Goal: Find specific page/section: Find specific page/section

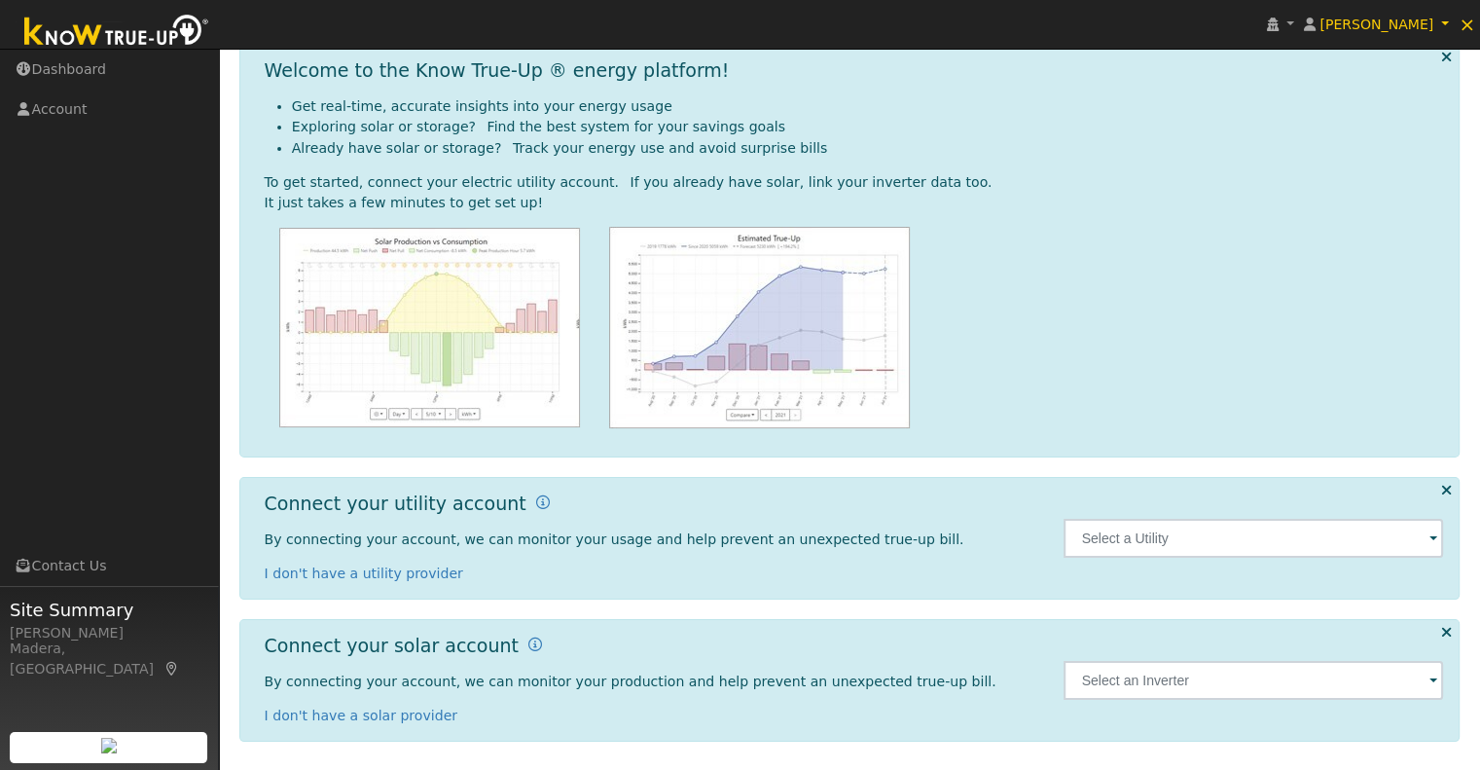
scroll to position [86, 0]
click at [1435, 538] on span at bounding box center [1433, 541] width 8 height 22
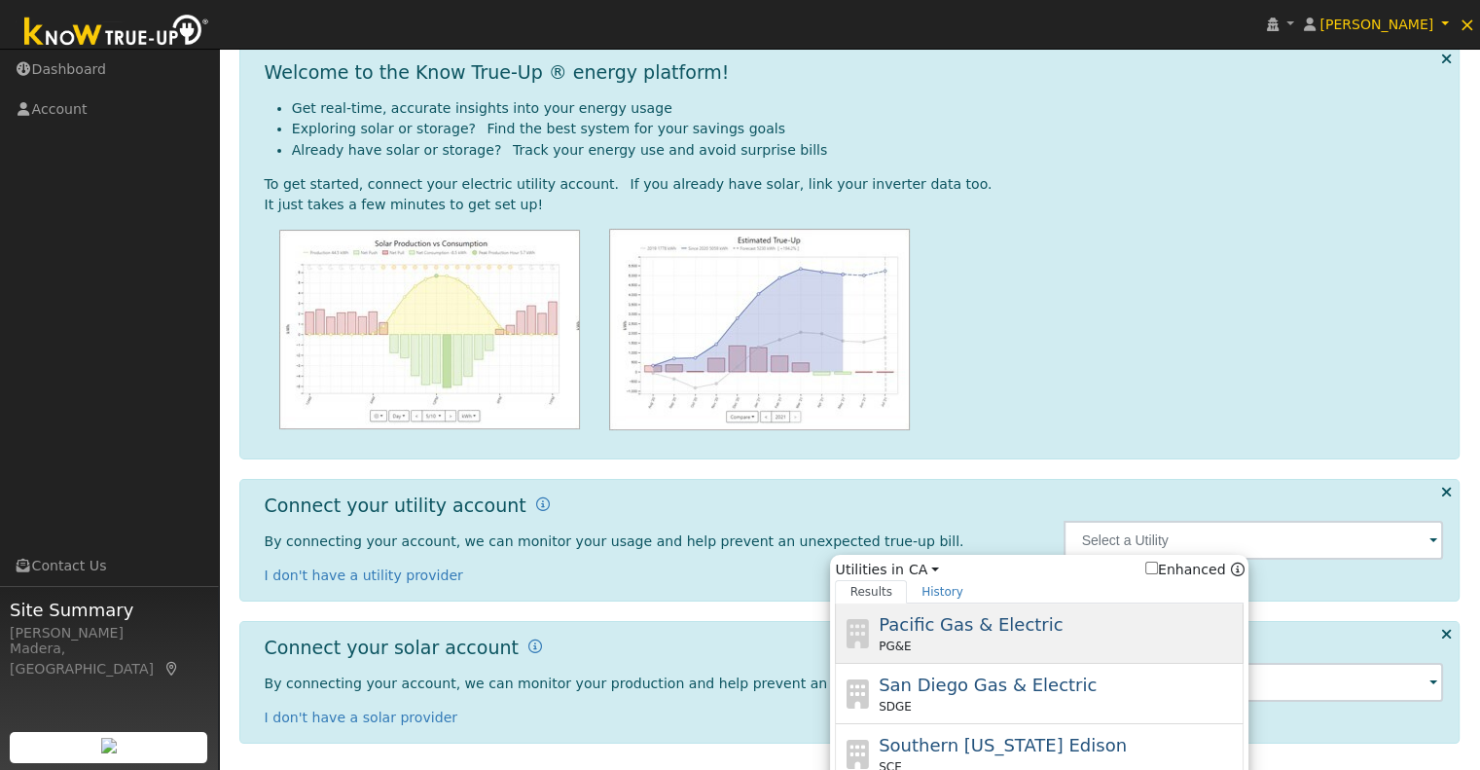
click at [995, 627] on span "Pacific Gas & Electric" at bounding box center [970, 624] width 184 height 20
type input "PG&E"
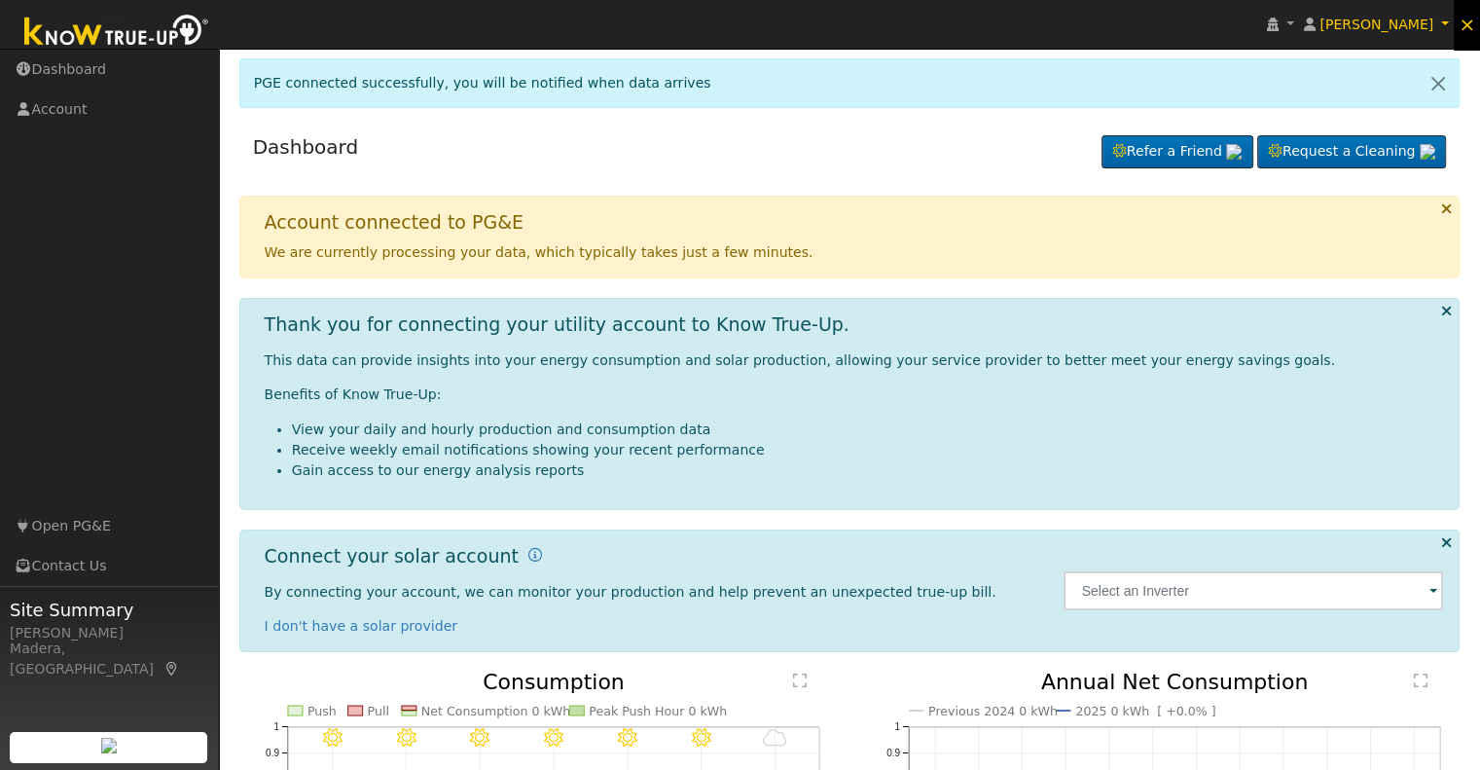
click at [1469, 28] on span "×" at bounding box center [1466, 24] width 17 height 23
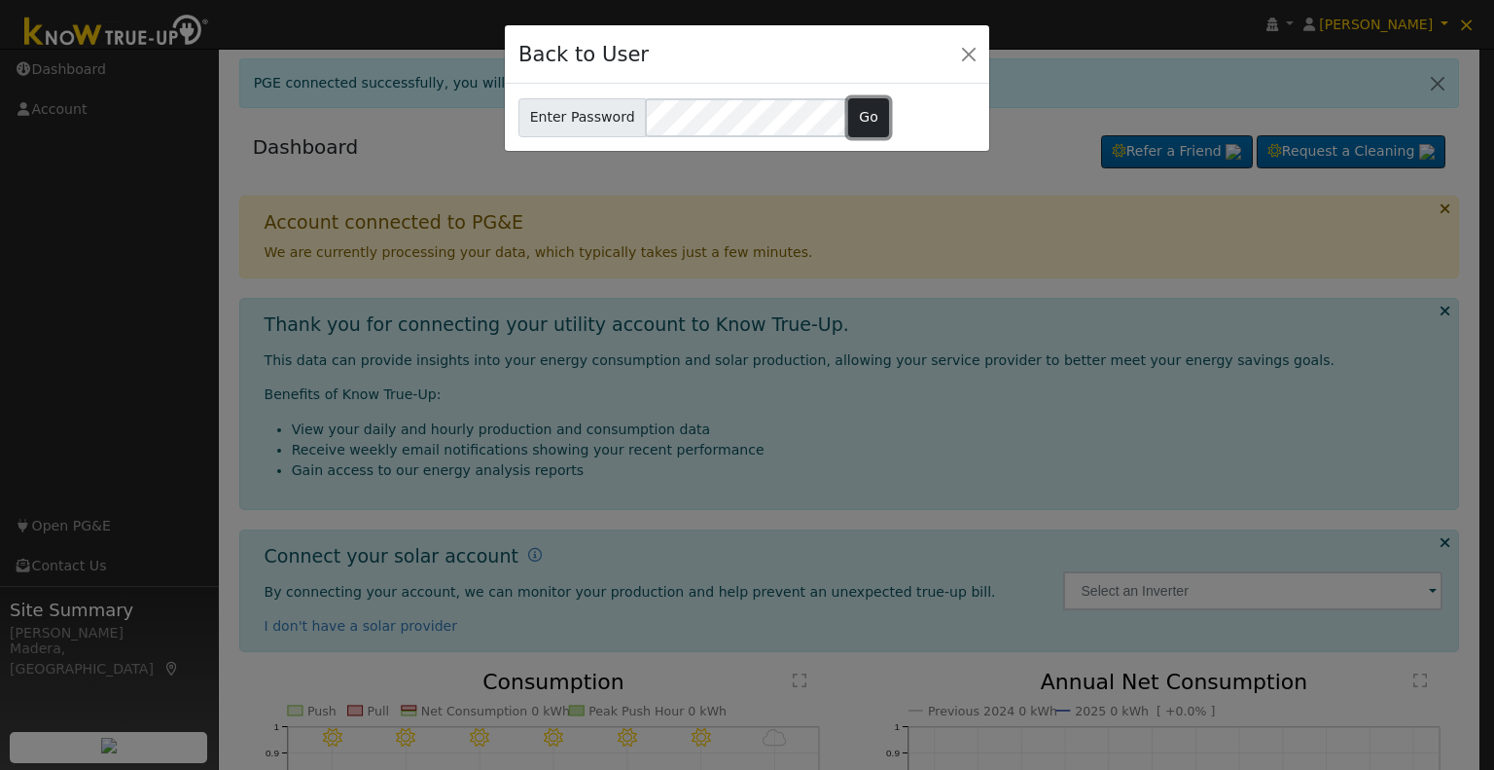
click at [859, 109] on button "Go" at bounding box center [869, 117] width 42 height 39
